Goal: Information Seeking & Learning: Learn about a topic

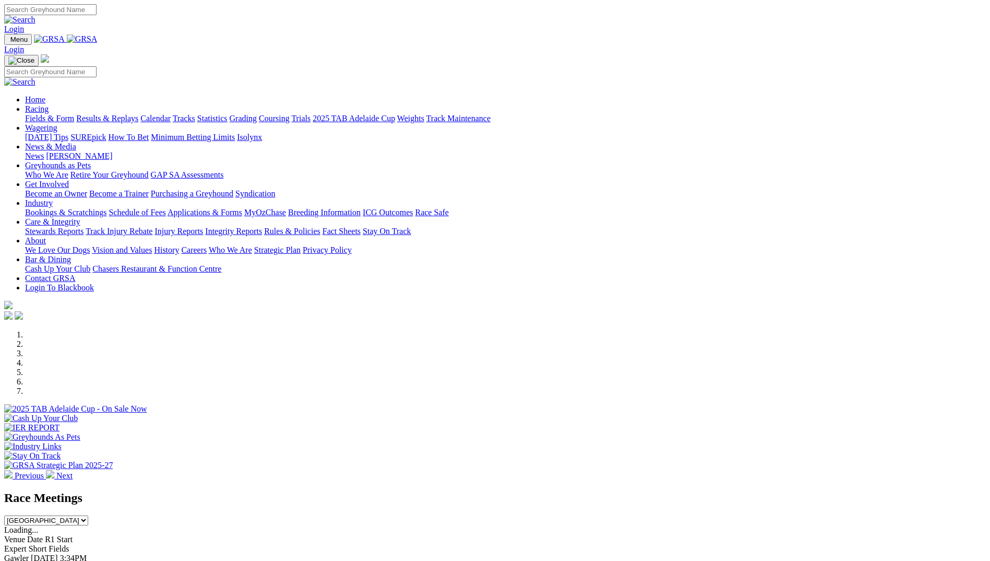
scroll to position [261, 0]
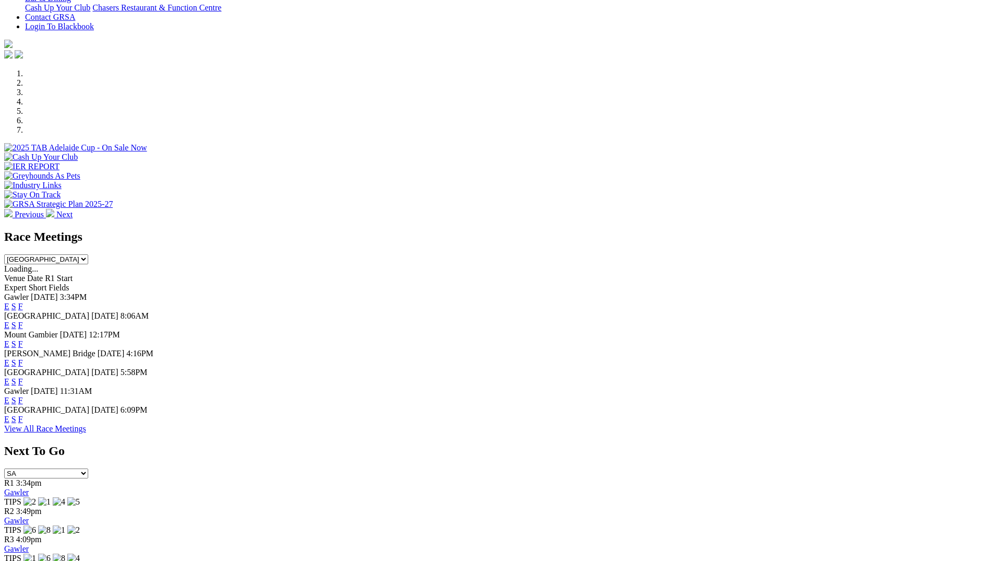
click at [23, 358] on link "F" at bounding box center [20, 362] width 5 height 9
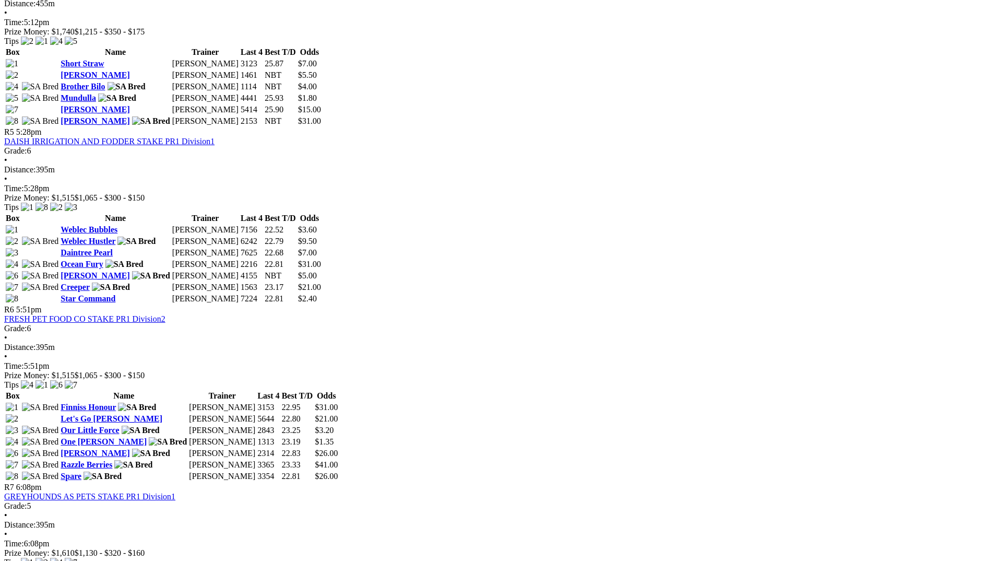
scroll to position [1200, 0]
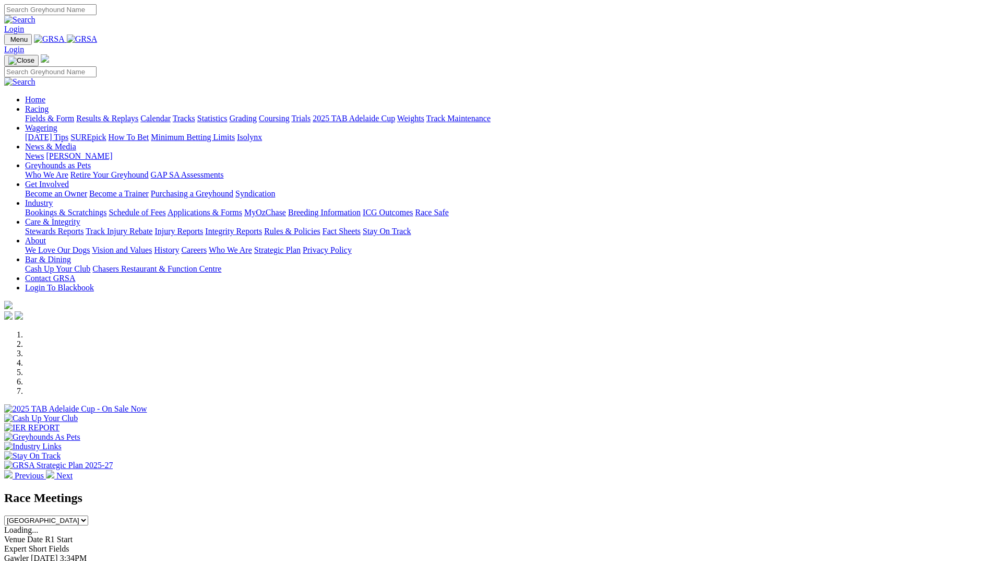
scroll to position [261, 0]
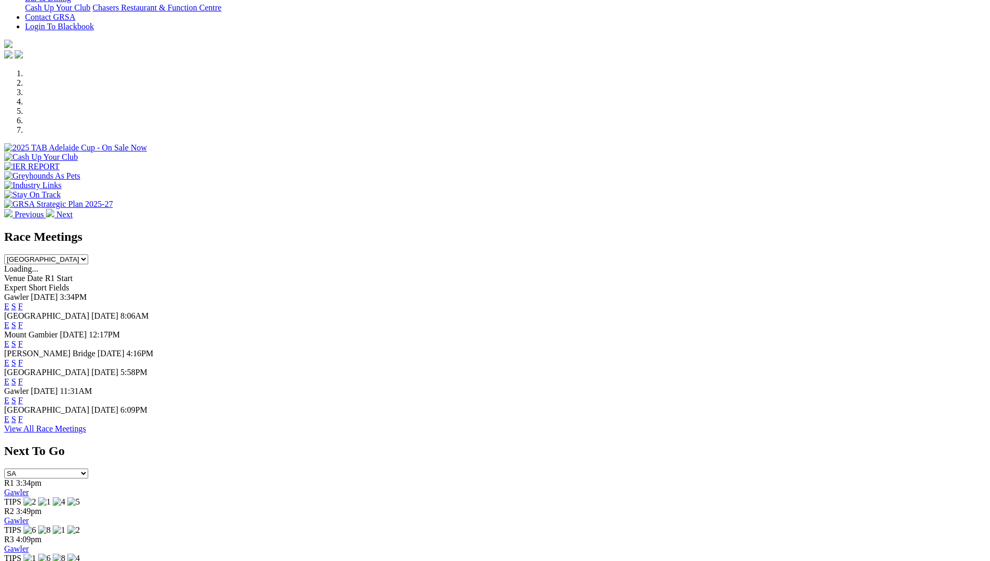
click at [23, 377] on link "F" at bounding box center [20, 381] width 5 height 9
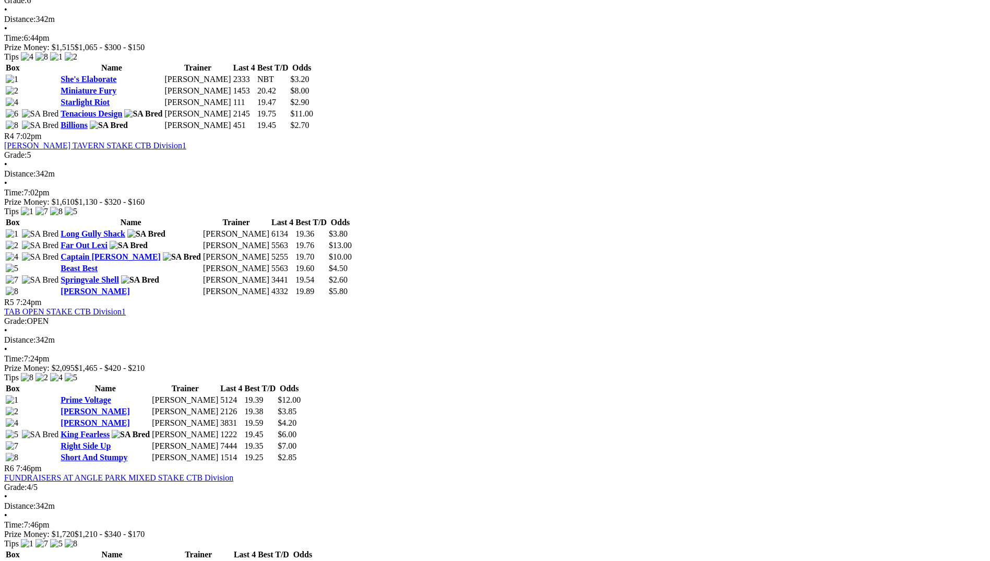
scroll to position [992, 0]
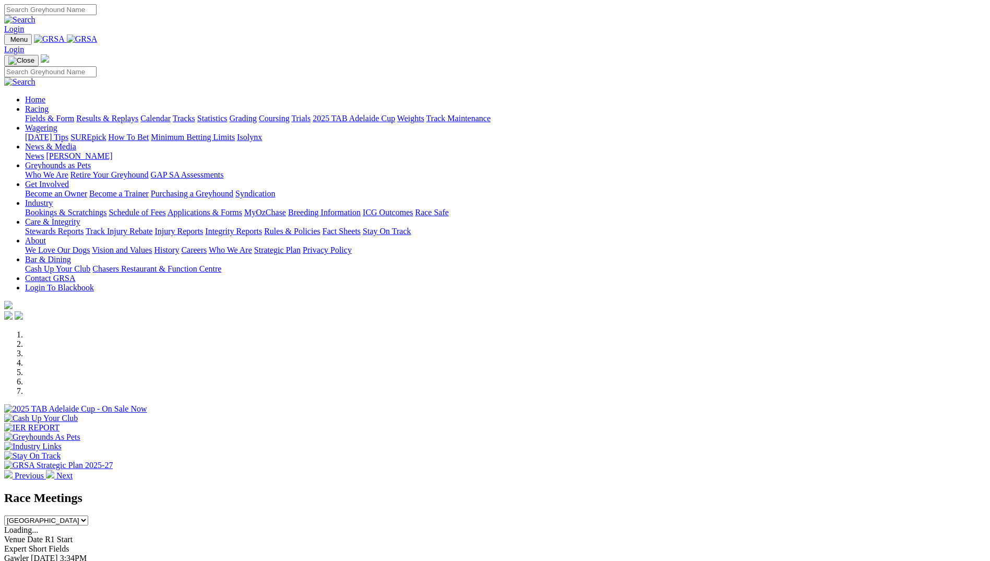
scroll to position [261, 0]
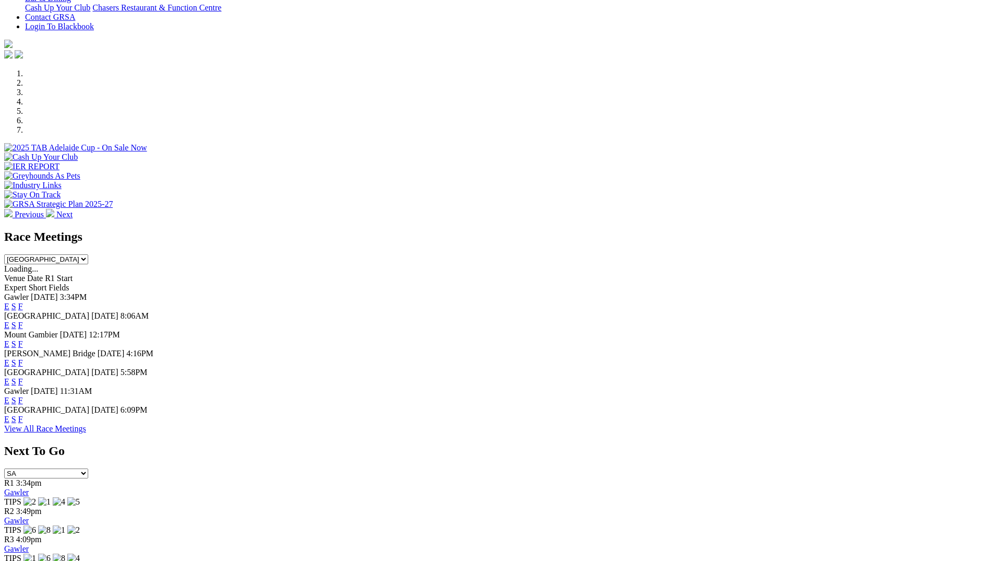
click at [23, 423] on link "F" at bounding box center [20, 418] width 5 height 9
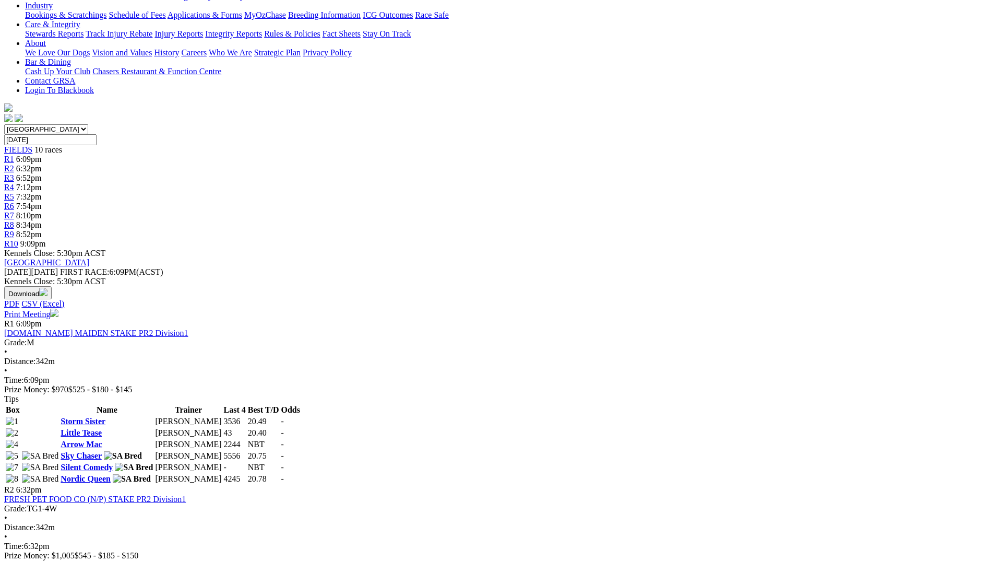
scroll to position [261, 0]
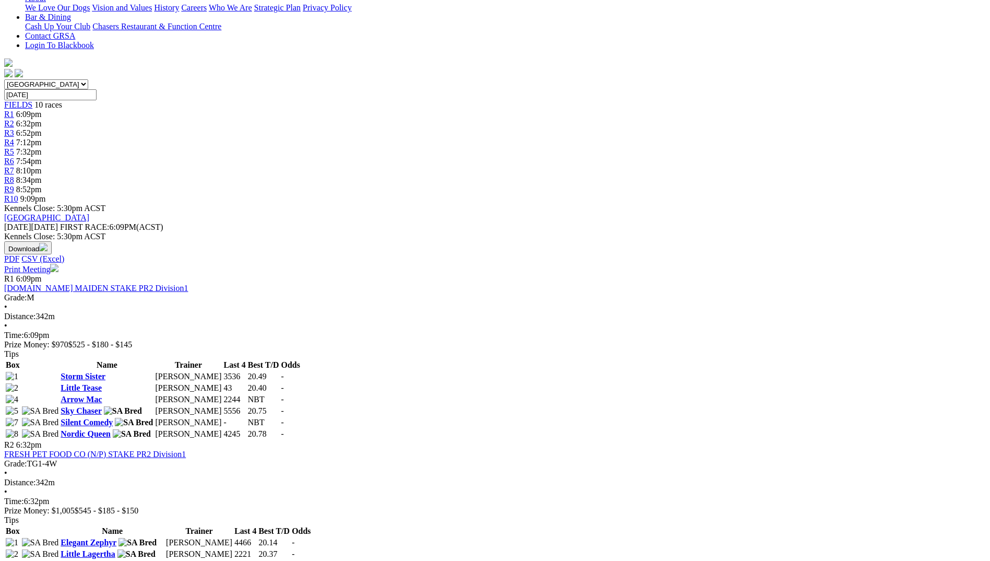
click at [102, 395] on link "Arrow Mac" at bounding box center [81, 399] width 41 height 9
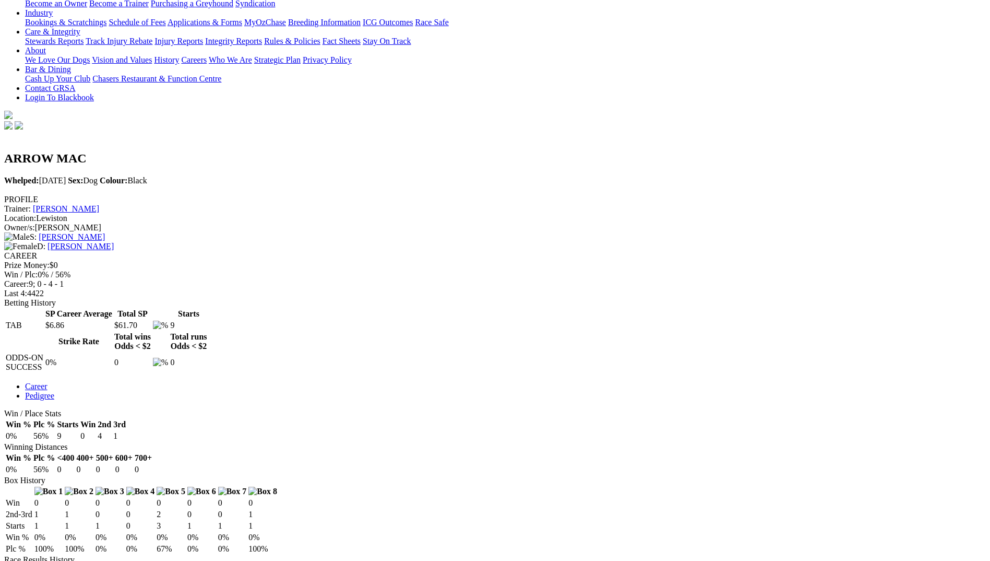
scroll to position [261, 0]
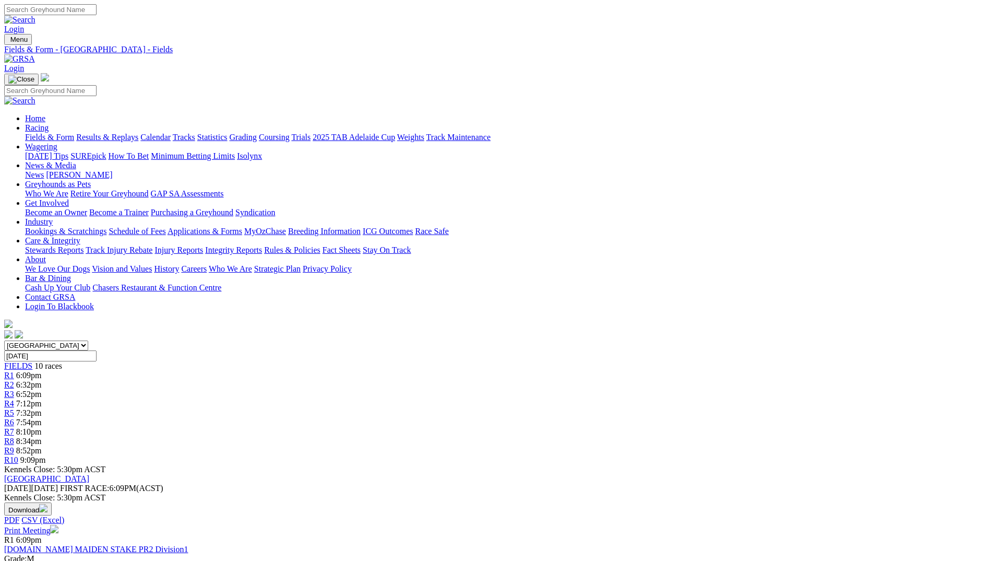
click at [35, 54] on img at bounding box center [19, 58] width 31 height 9
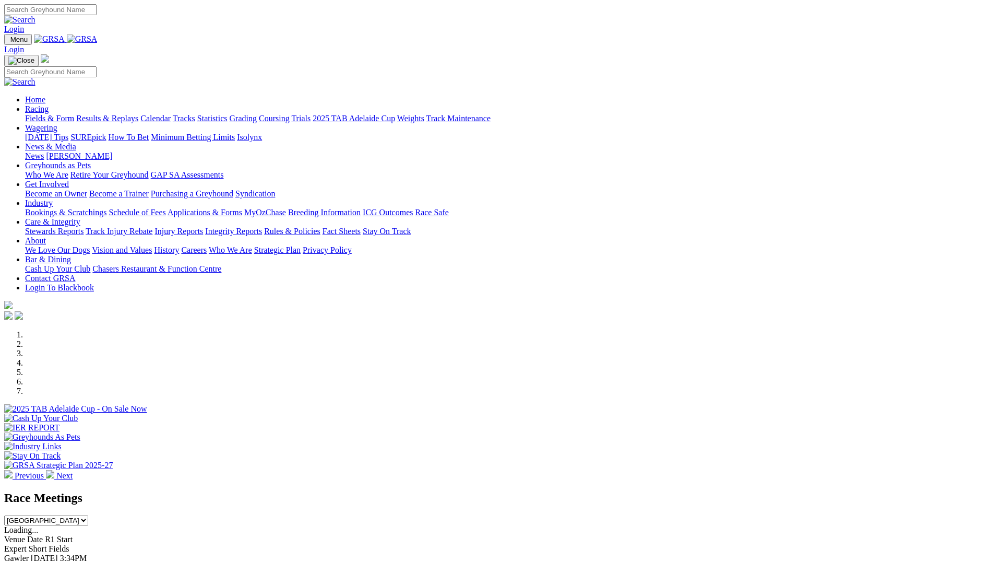
click at [49, 104] on link "Racing" at bounding box center [36, 108] width 23 height 9
click at [171, 114] on link "Calendar" at bounding box center [155, 118] width 30 height 9
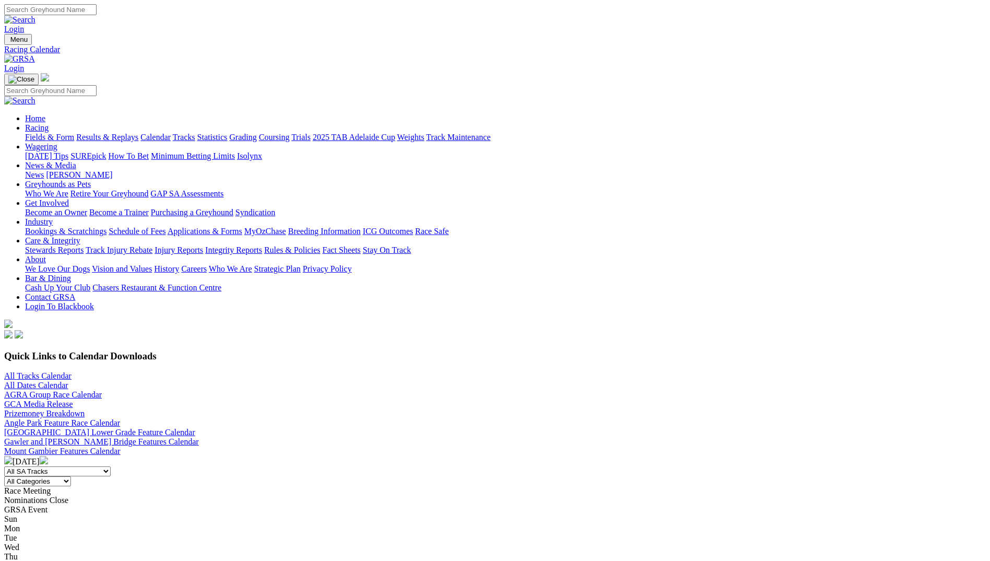
click at [48, 456] on img at bounding box center [44, 460] width 8 height 8
click at [13, 456] on img at bounding box center [8, 460] width 8 height 8
click at [35, 54] on img at bounding box center [19, 58] width 31 height 9
